Goal: Information Seeking & Learning: Learn about a topic

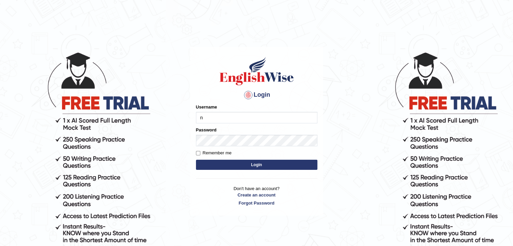
type input "NIELE"
click at [196, 160] on button "Login" at bounding box center [256, 165] width 121 height 10
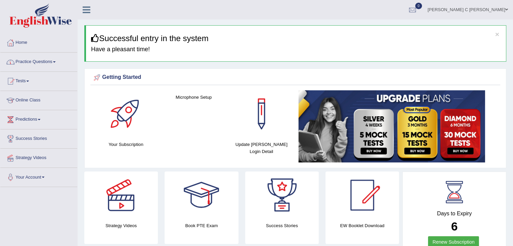
click at [52, 62] on link "Practice Questions" at bounding box center [38, 61] width 77 height 17
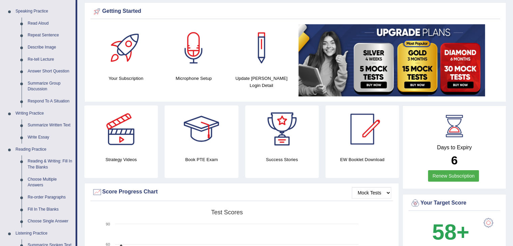
scroll to position [67, 0]
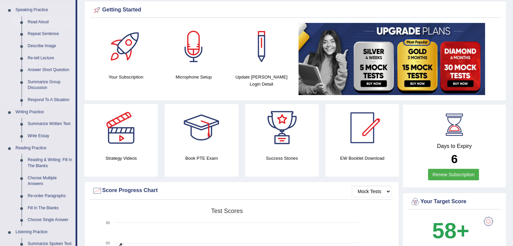
click at [43, 24] on link "Read Aloud" at bounding box center [50, 22] width 51 height 12
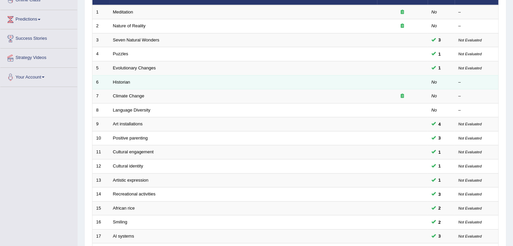
scroll to position [101, 0]
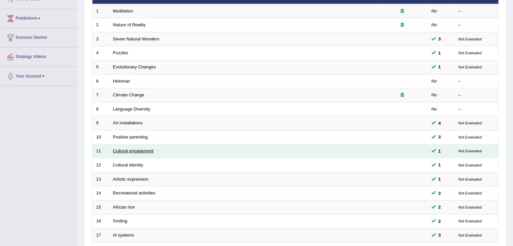
click at [134, 152] on td "Cultural engagement" at bounding box center [243, 151] width 268 height 14
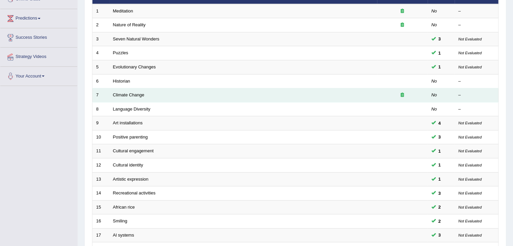
click at [135, 97] on td "Climate Change" at bounding box center [243, 95] width 268 height 14
click at [136, 96] on link "Climate Change" at bounding box center [128, 94] width 31 height 5
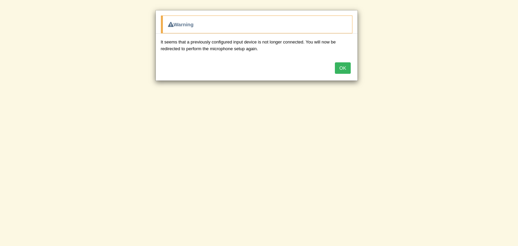
click at [342, 66] on button "OK" at bounding box center [343, 67] width 16 height 11
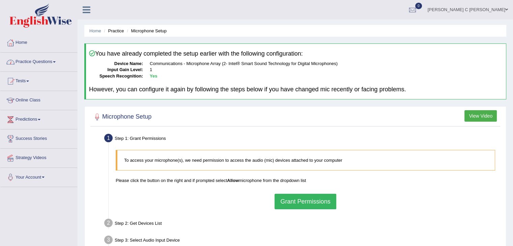
click at [42, 62] on link "Practice Questions" at bounding box center [38, 61] width 77 height 17
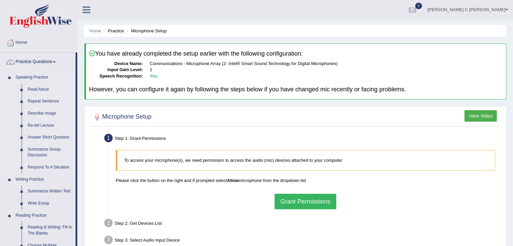
click at [45, 114] on link "Describe Image" at bounding box center [50, 114] width 51 height 12
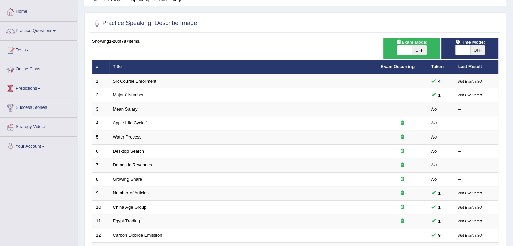
scroll to position [34, 0]
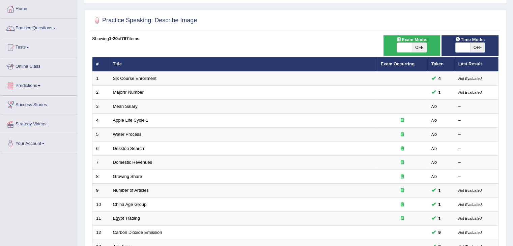
click at [28, 49] on link "Tests" at bounding box center [38, 46] width 77 height 17
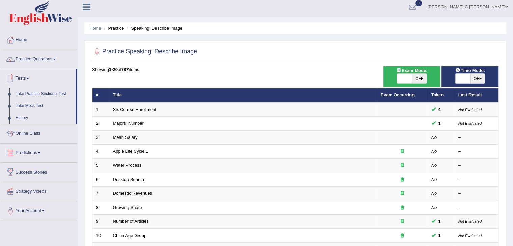
scroll to position [0, 0]
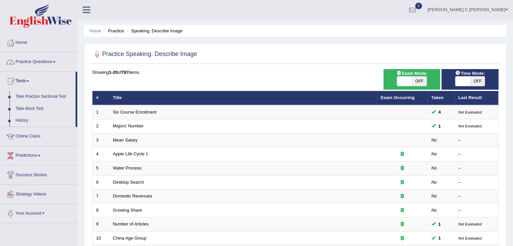
click at [45, 64] on link "Practice Questions" at bounding box center [38, 61] width 77 height 17
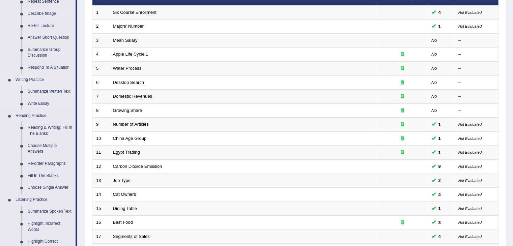
scroll to position [101, 0]
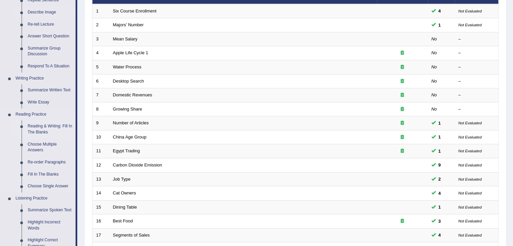
click at [54, 128] on link "Reading & Writing: Fill In The Blanks" at bounding box center [50, 129] width 51 height 18
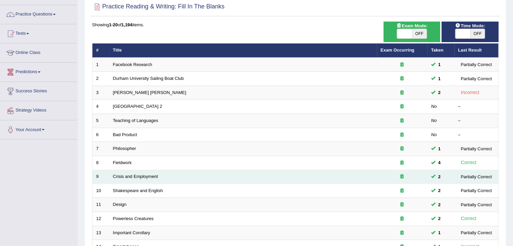
scroll to position [101, 0]
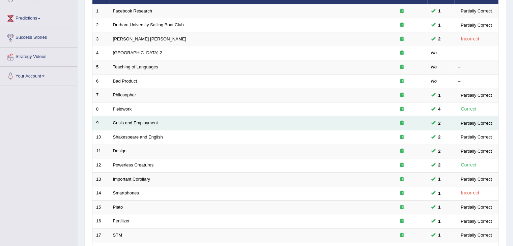
click at [143, 123] on link "Crisis and Employment" at bounding box center [135, 122] width 45 height 5
